Goal: Navigation & Orientation: Understand site structure

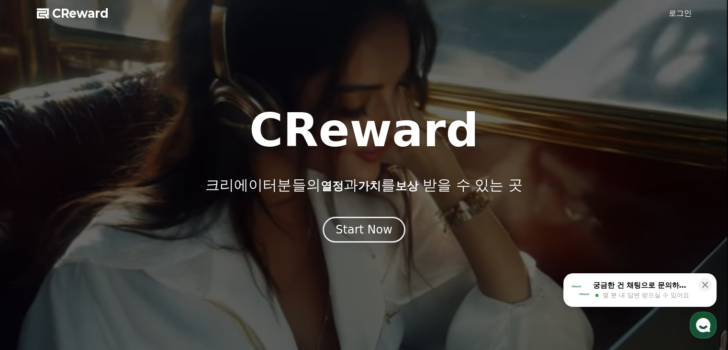
click at [347, 231] on div "Start Now" at bounding box center [364, 229] width 57 height 15
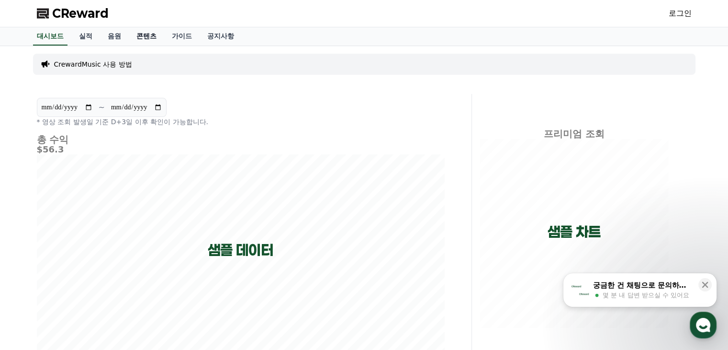
click at [139, 34] on link "콘텐츠" at bounding box center [146, 36] width 35 height 18
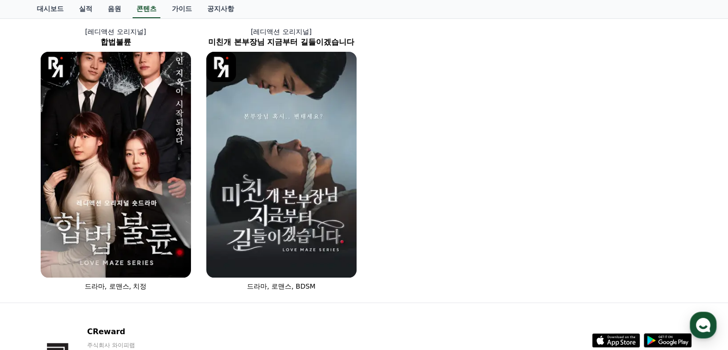
scroll to position [17, 0]
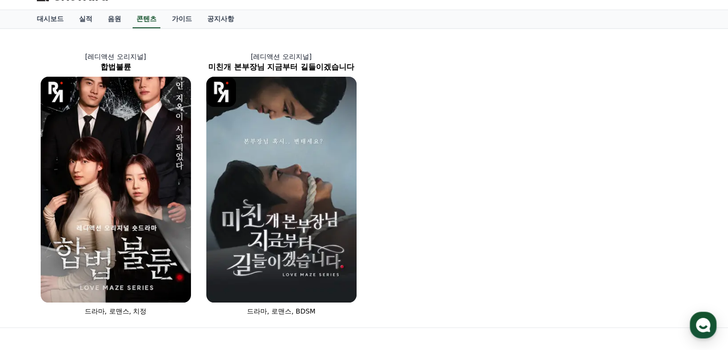
click at [410, 171] on div "[레디액션 오리지널] 합법불륜 드라마, 로맨스, 치정 [레디액션 오리지널] 미친개 본부장님 지금부터 길들이겠습니다 드라마, 로맨스, BDSM" at bounding box center [364, 178] width 663 height 291
click at [111, 22] on link "음원" at bounding box center [114, 19] width 29 height 18
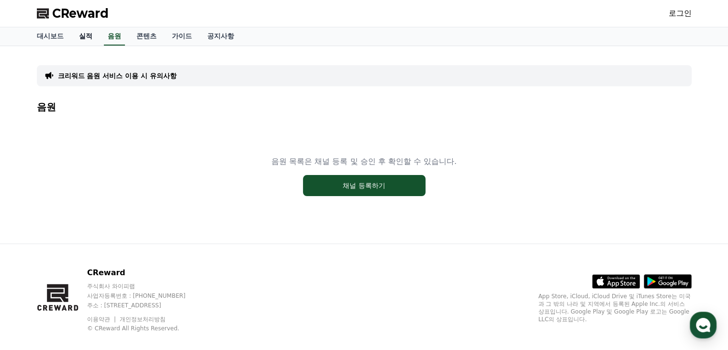
click at [81, 39] on link "실적" at bounding box center [85, 36] width 29 height 18
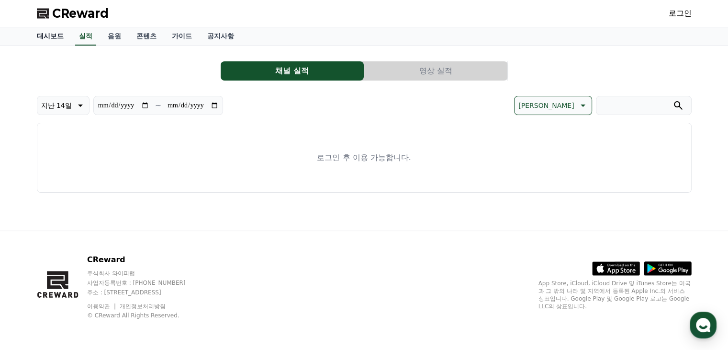
click at [47, 38] on link "대시보드" at bounding box center [50, 36] width 42 height 18
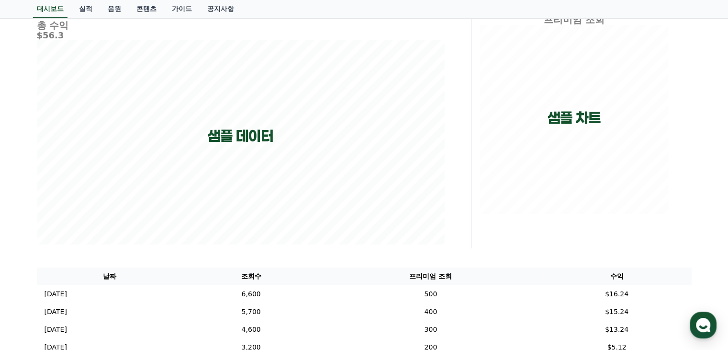
scroll to position [282, 0]
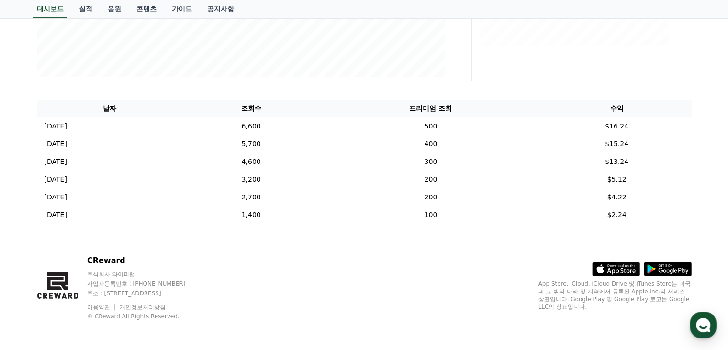
click at [290, 256] on div "CReward 주식회사 와이피랩 사업자등록번호 : [PHONE_NUMBER] 주소 : [STREET_ADDRESS] 이용약관 개인정보처리방침 …" at bounding box center [364, 291] width 670 height 119
click at [162, 248] on div "CReward 주식회사 와이피랩 사업자등록번호 : [PHONE_NUMBER] 주소 : [STREET_ADDRESS] 이용약관 개인정보처리방침 …" at bounding box center [364, 291] width 670 height 119
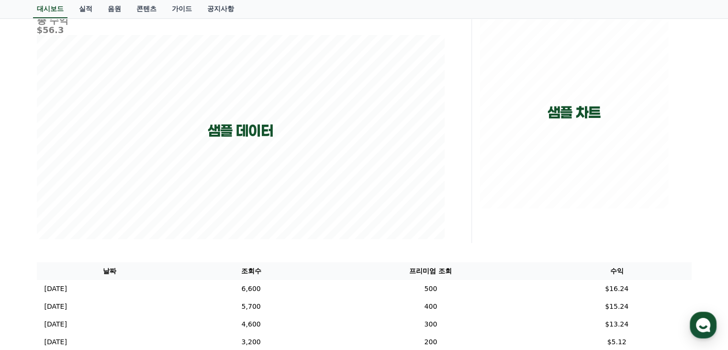
scroll to position [0, 0]
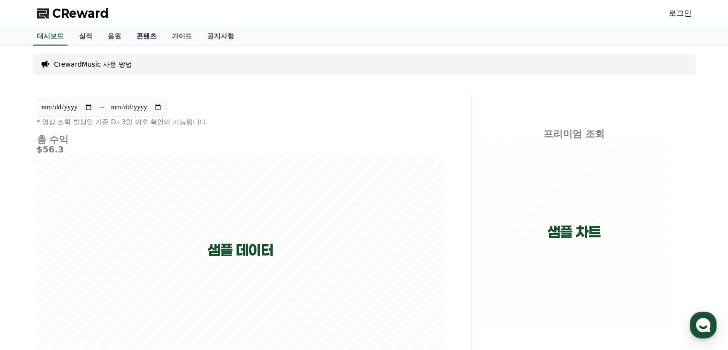
click at [142, 40] on link "콘텐츠" at bounding box center [146, 36] width 35 height 18
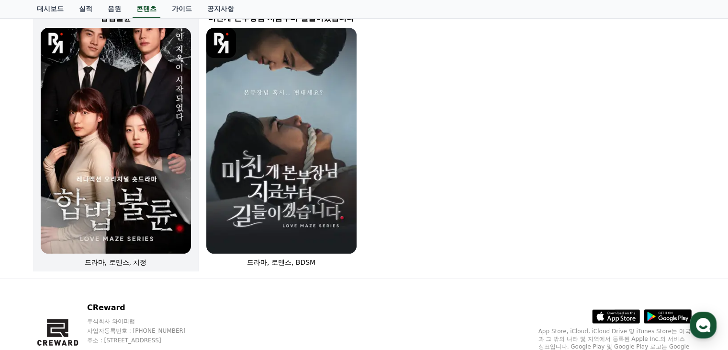
scroll to position [113, 0]
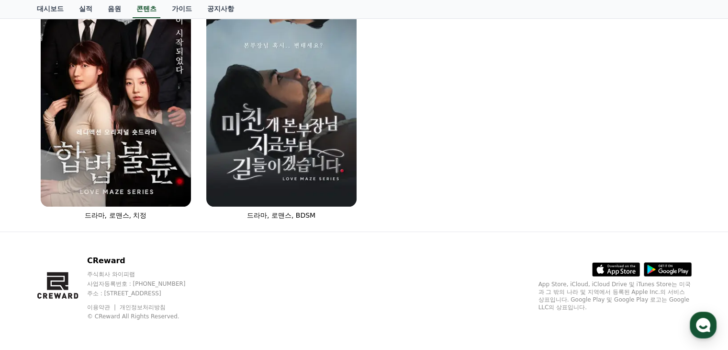
click at [248, 235] on div "CReward 주식회사 와이피랩 사업자등록번호 : [PHONE_NUMBER] 주소 : [STREET_ADDRESS] 이용약관 개인정보처리방침 …" at bounding box center [364, 291] width 670 height 119
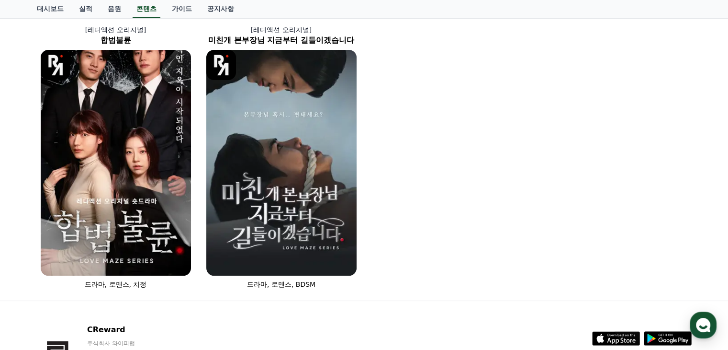
scroll to position [0, 0]
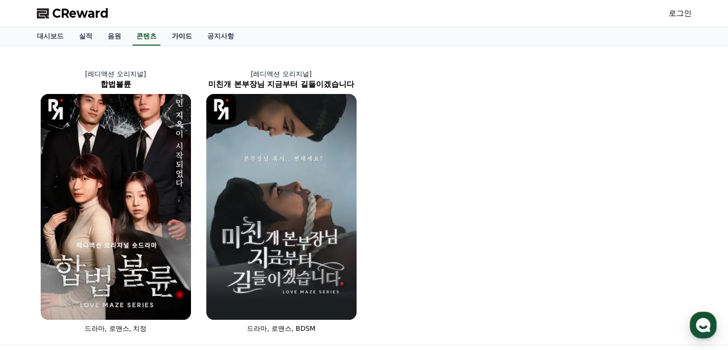
click at [168, 34] on link "가이드" at bounding box center [181, 36] width 35 height 18
